Goal: Information Seeking & Learning: Check status

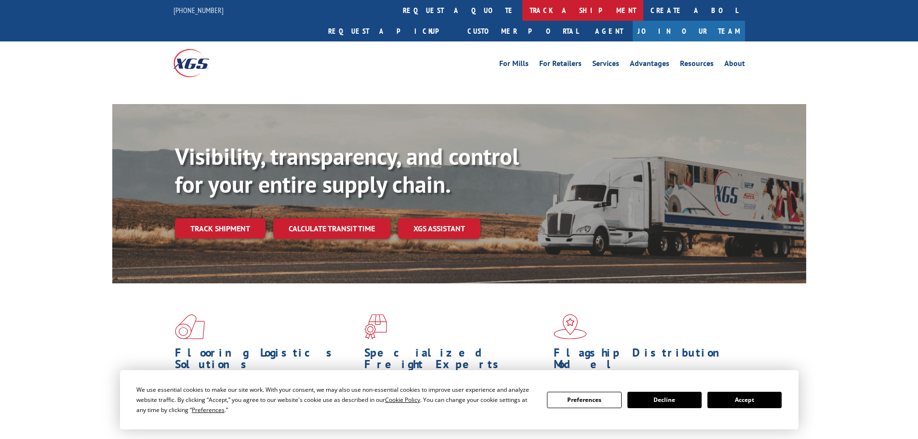
click at [522, 5] on link "track a shipment" at bounding box center [582, 10] width 121 height 21
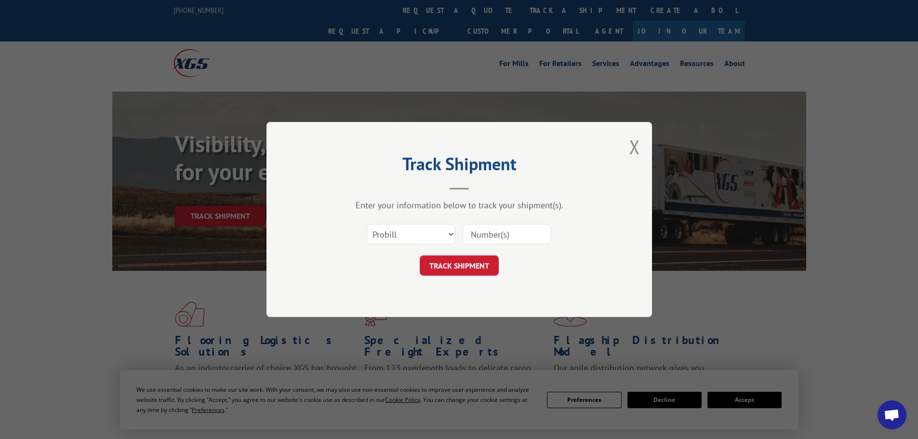
click at [413, 229] on select "Select category... Probill BOL PO" at bounding box center [411, 234] width 89 height 20
select select "po"
click at [367, 224] on select "Select category... Probill BOL PO" at bounding box center [411, 234] width 89 height 20
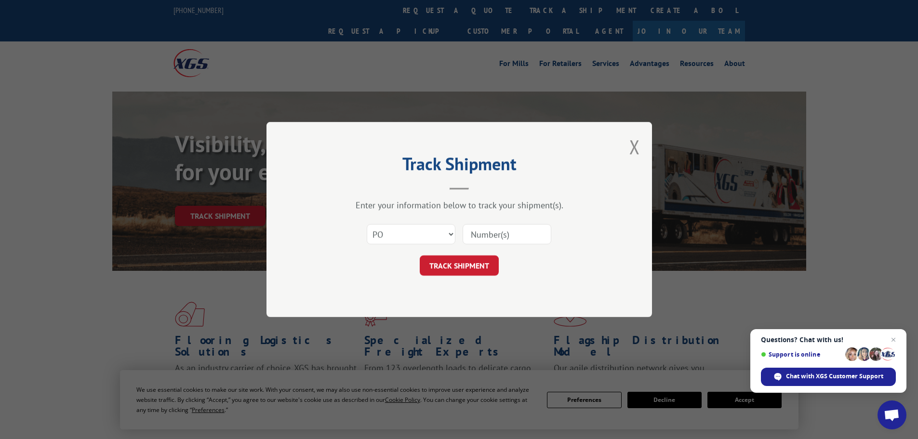
click at [490, 232] on input at bounding box center [507, 234] width 89 height 20
paste input "76530089"
type input "76530089"
click at [478, 266] on button "TRACK SHIPMENT" at bounding box center [459, 265] width 79 height 20
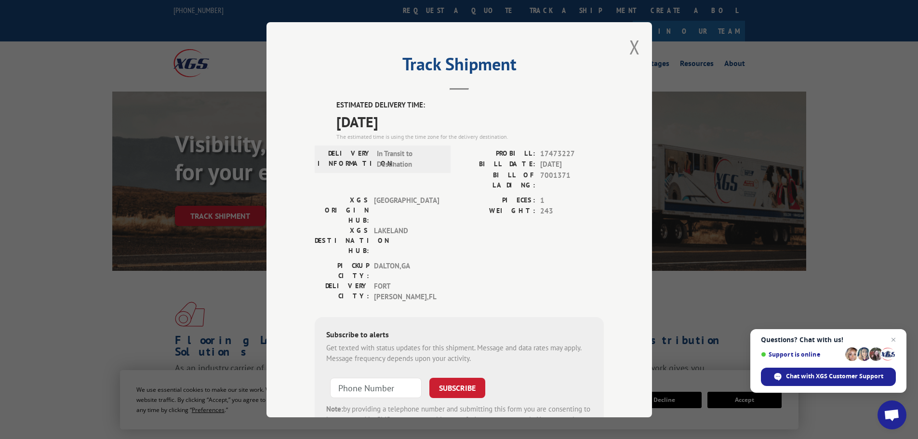
drag, startPoint x: 417, startPoint y: 130, endPoint x: 313, endPoint y: 99, distance: 108.1
click at [313, 99] on div "Track Shipment ESTIMATED DELIVERY TIME: [DATE] The estimated time is using the …" at bounding box center [460, 219] width 386 height 395
copy div "ESTIMATED DELIVERY TIME: [DATE]"
